Goal: Register for event/course

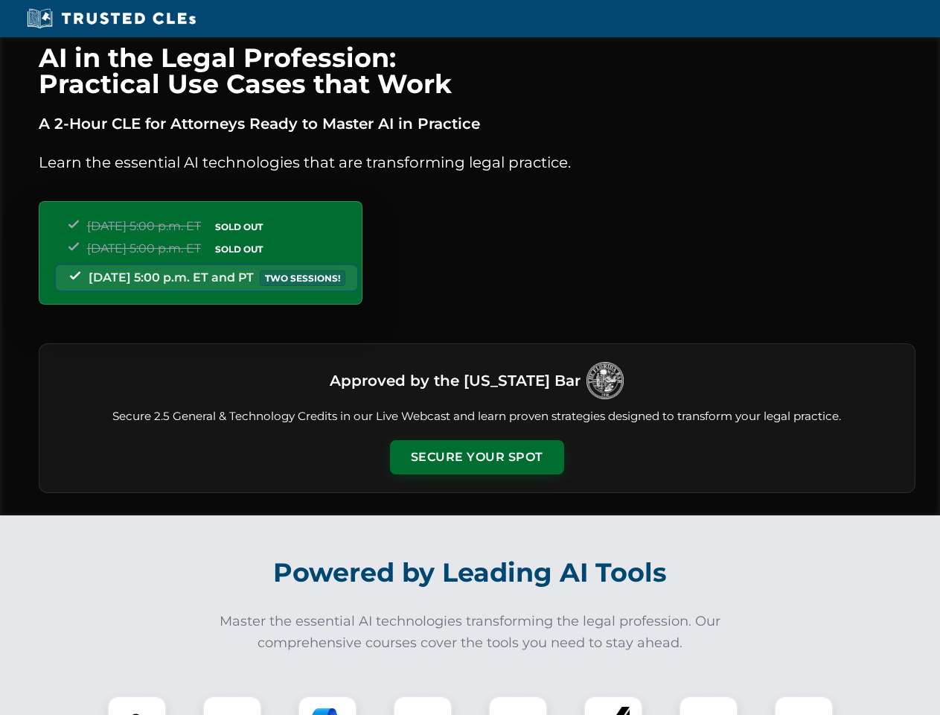
click at [476, 457] on button "Secure Your Spot" at bounding box center [477, 457] width 174 height 34
click at [137, 705] on img at bounding box center [136, 724] width 43 height 43
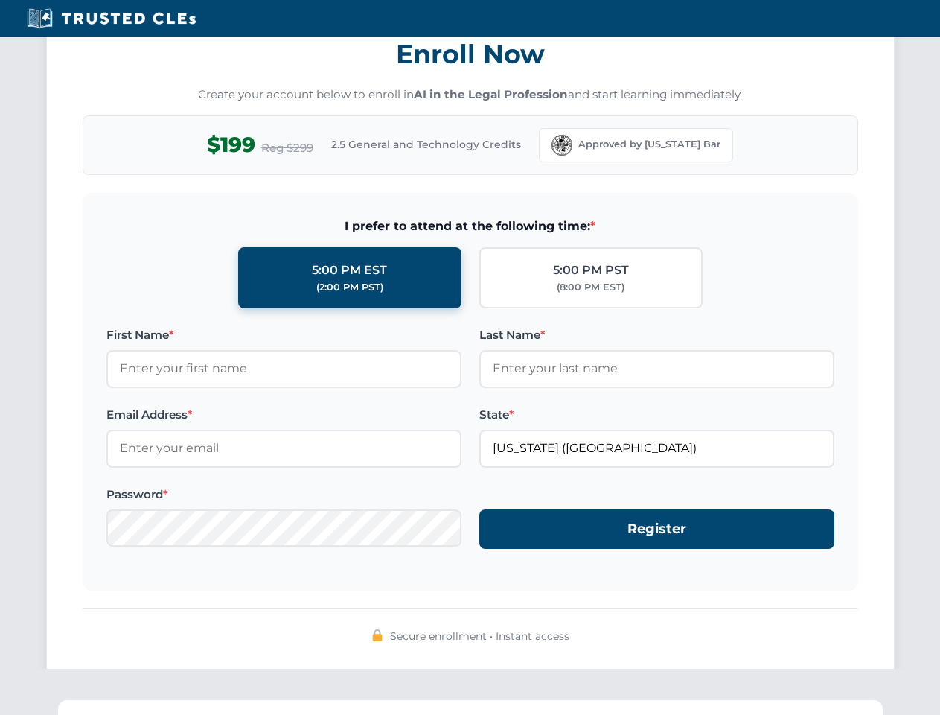
scroll to position [1461, 0]
